Goal: Go to known website: Access a specific website the user already knows

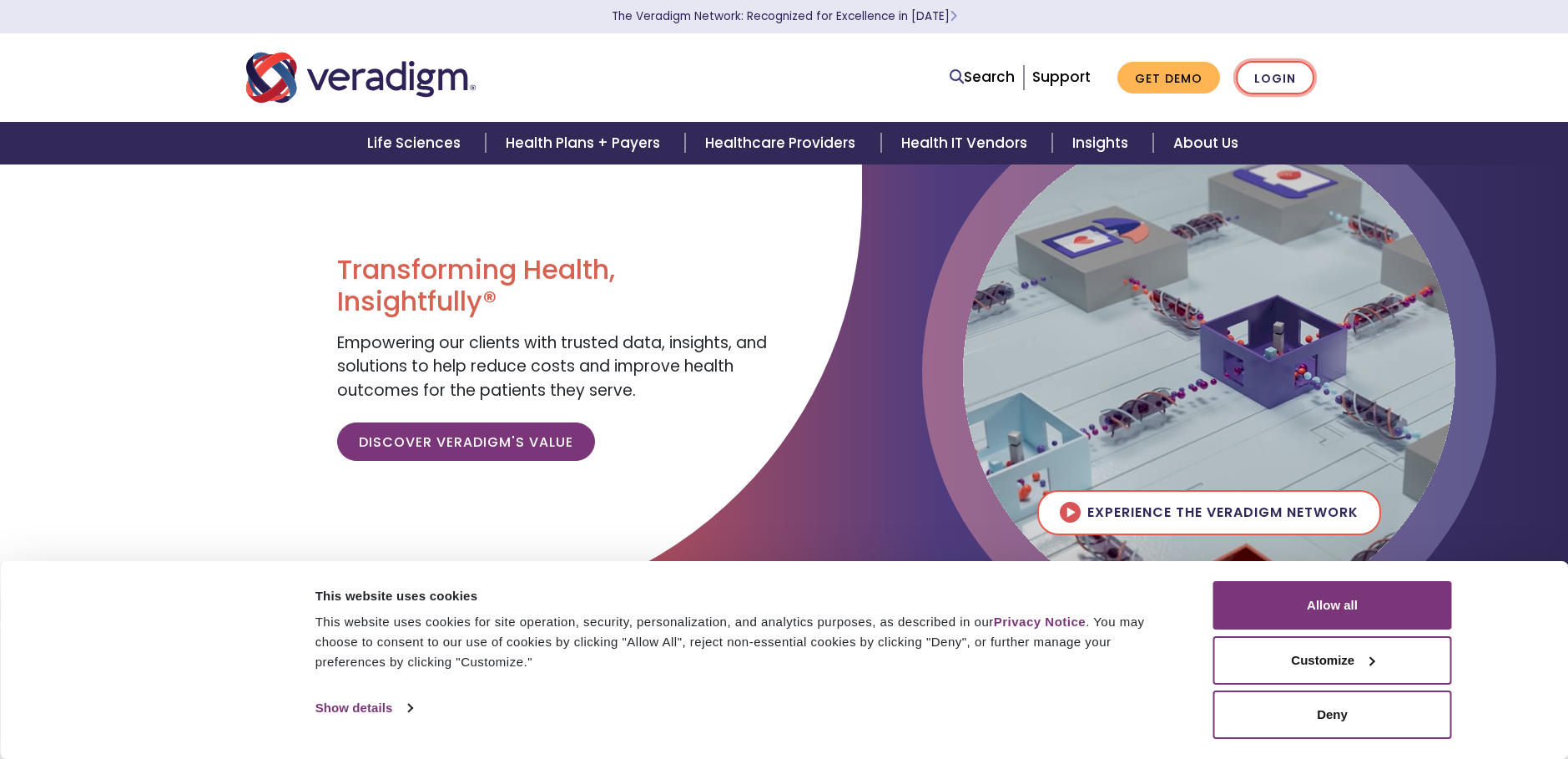
click at [1260, 80] on link "Login" at bounding box center [1275, 78] width 79 height 34
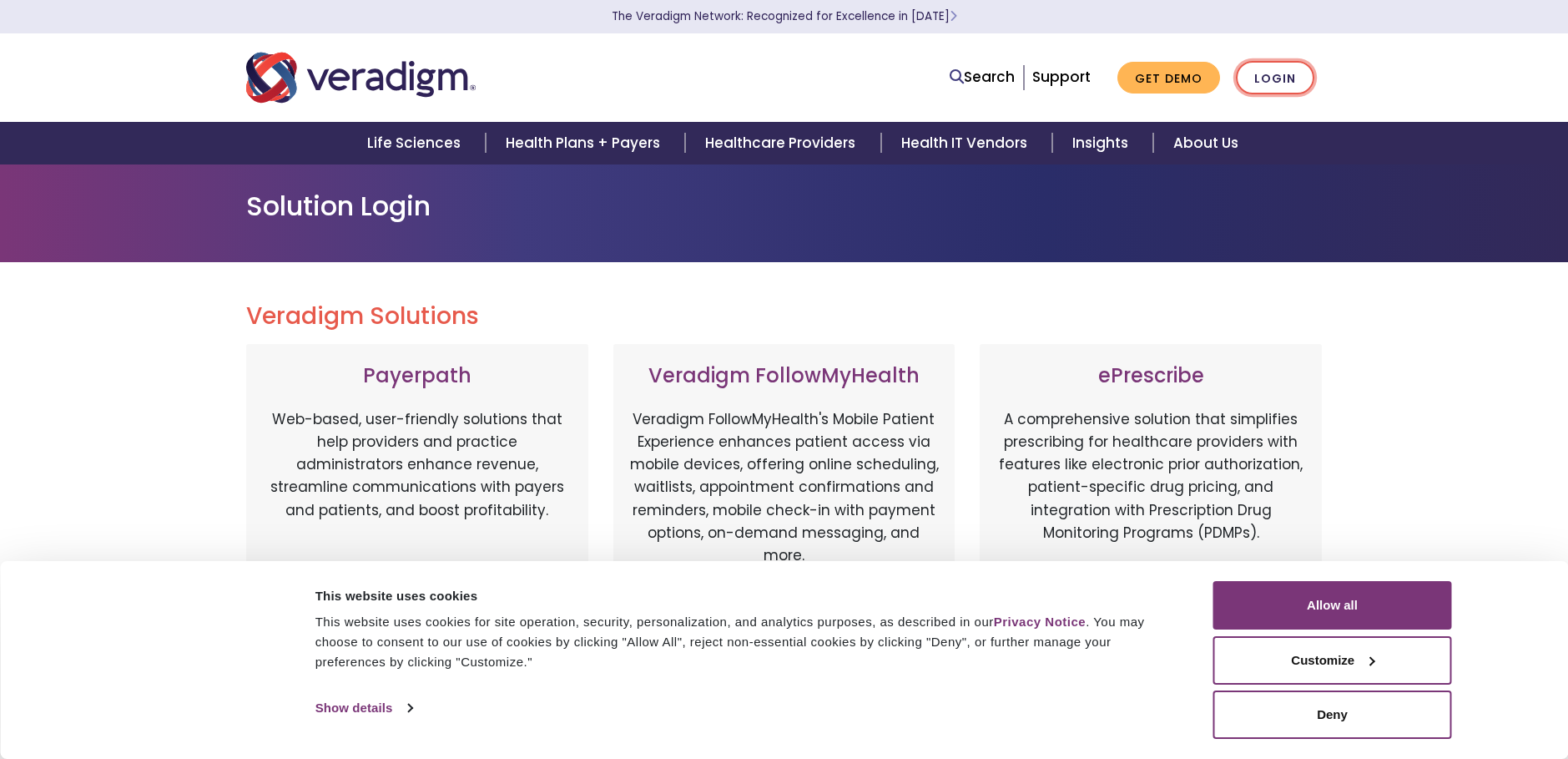
click at [1287, 81] on link "Login" at bounding box center [1275, 78] width 79 height 34
